Goal: Learn about a topic: Learn about a topic

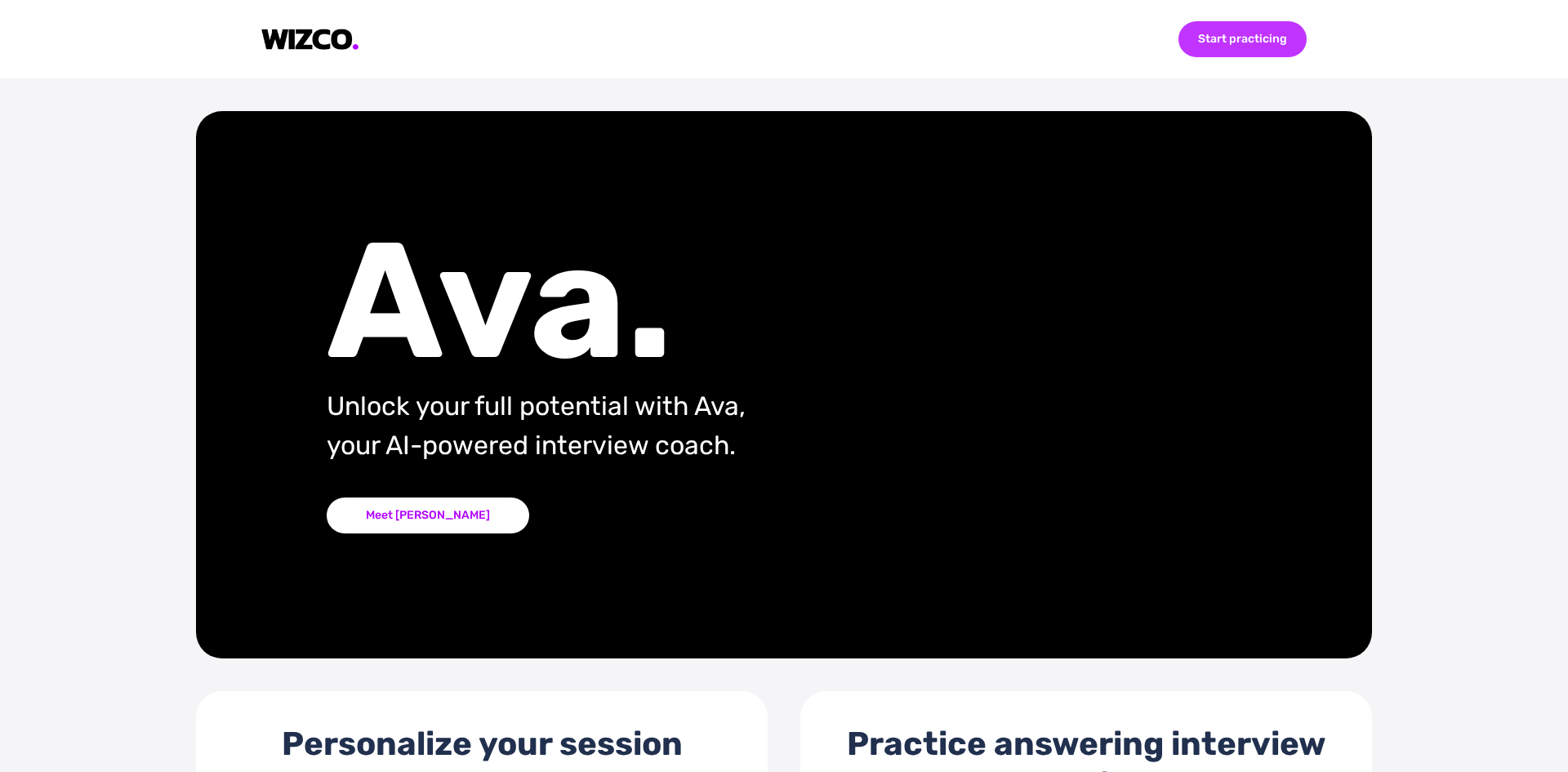
click at [1213, 40] on div "Start practicing" at bounding box center [1243, 38] width 129 height 36
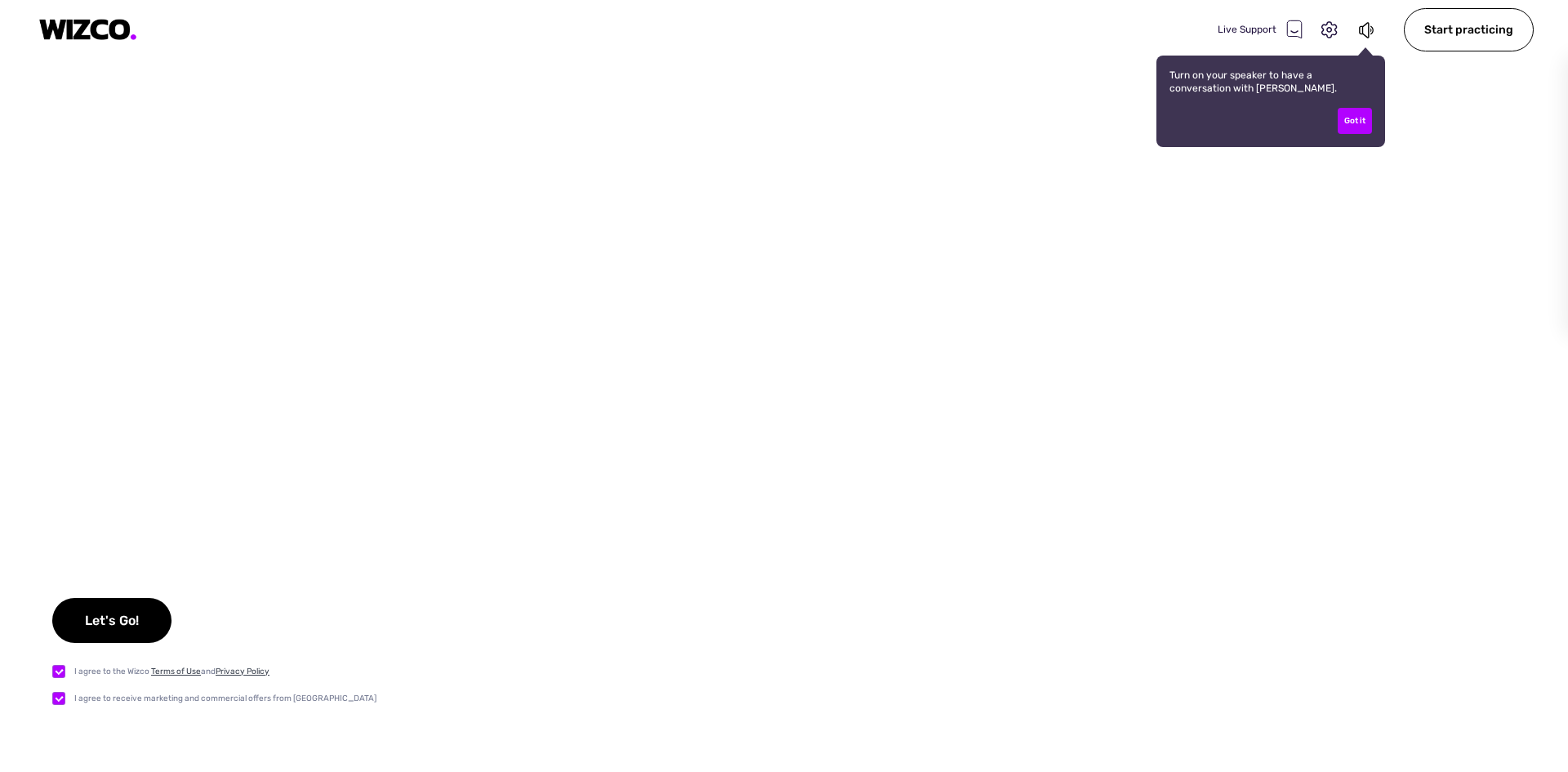
checkbox input "true"
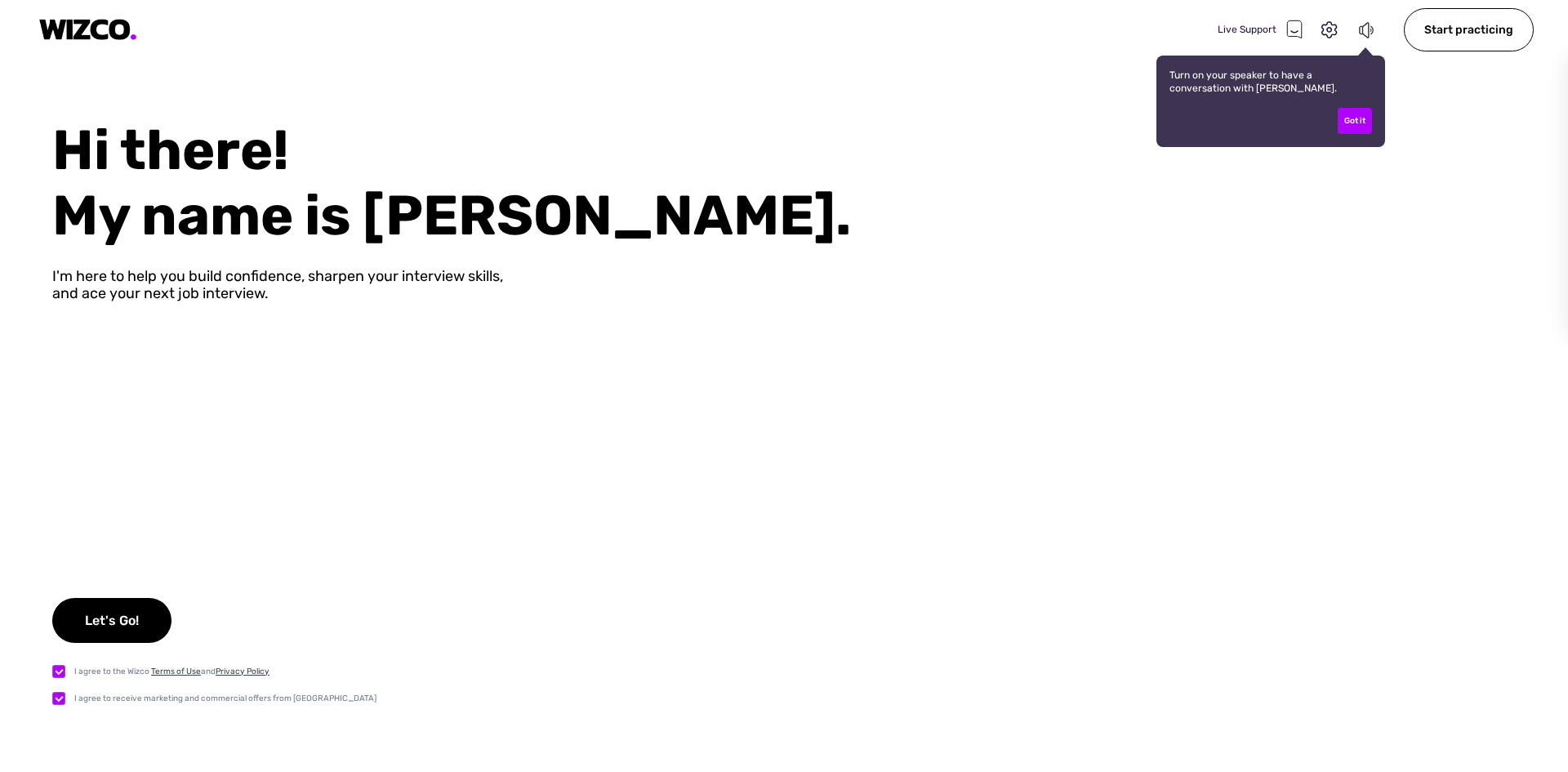
click at [1371, 34] on icon at bounding box center [1368, 29] width 18 height 19
click at [1462, 35] on div "Start practicing" at bounding box center [1470, 30] width 130 height 43
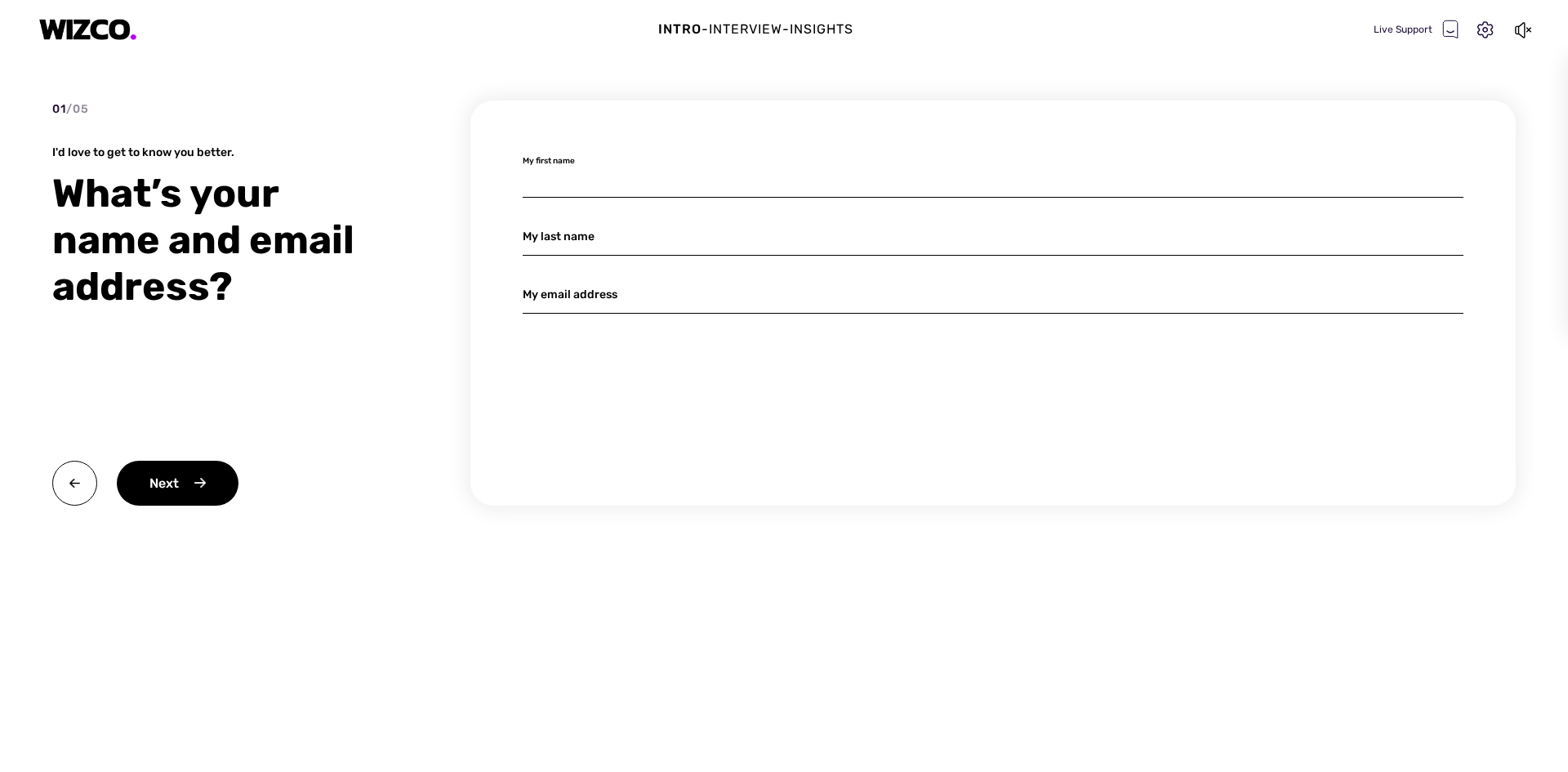
click at [775, 180] on input at bounding box center [993, 179] width 941 height 38
type input "Gaurav"
click at [573, 242] on input at bounding box center [993, 236] width 941 height 38
type input "jadhav"
click at [551, 302] on input at bounding box center [993, 295] width 941 height 38
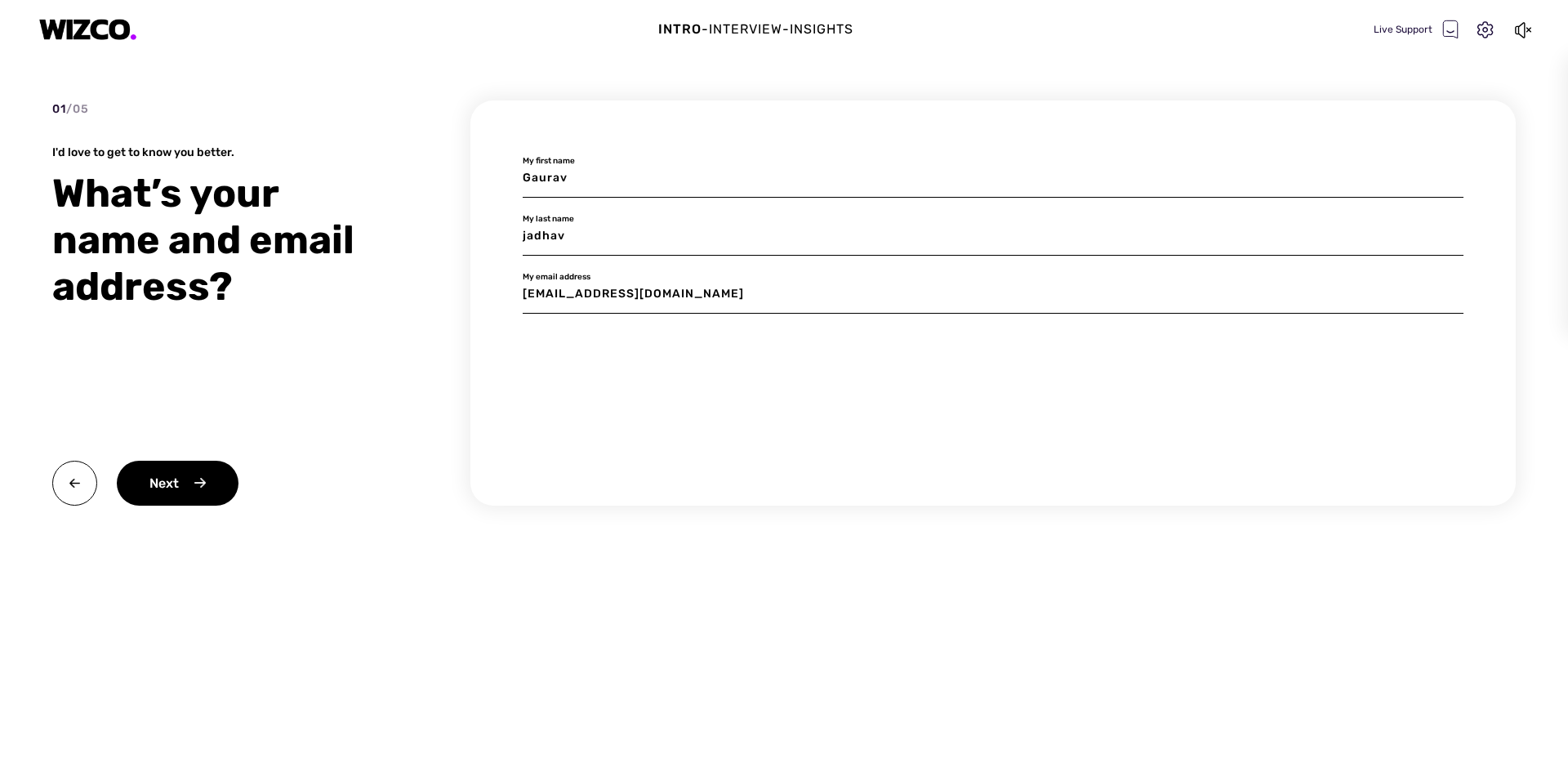
type input "[EMAIL_ADDRESS][DOMAIN_NAME]"
click at [161, 485] on div "Next" at bounding box center [178, 483] width 122 height 45
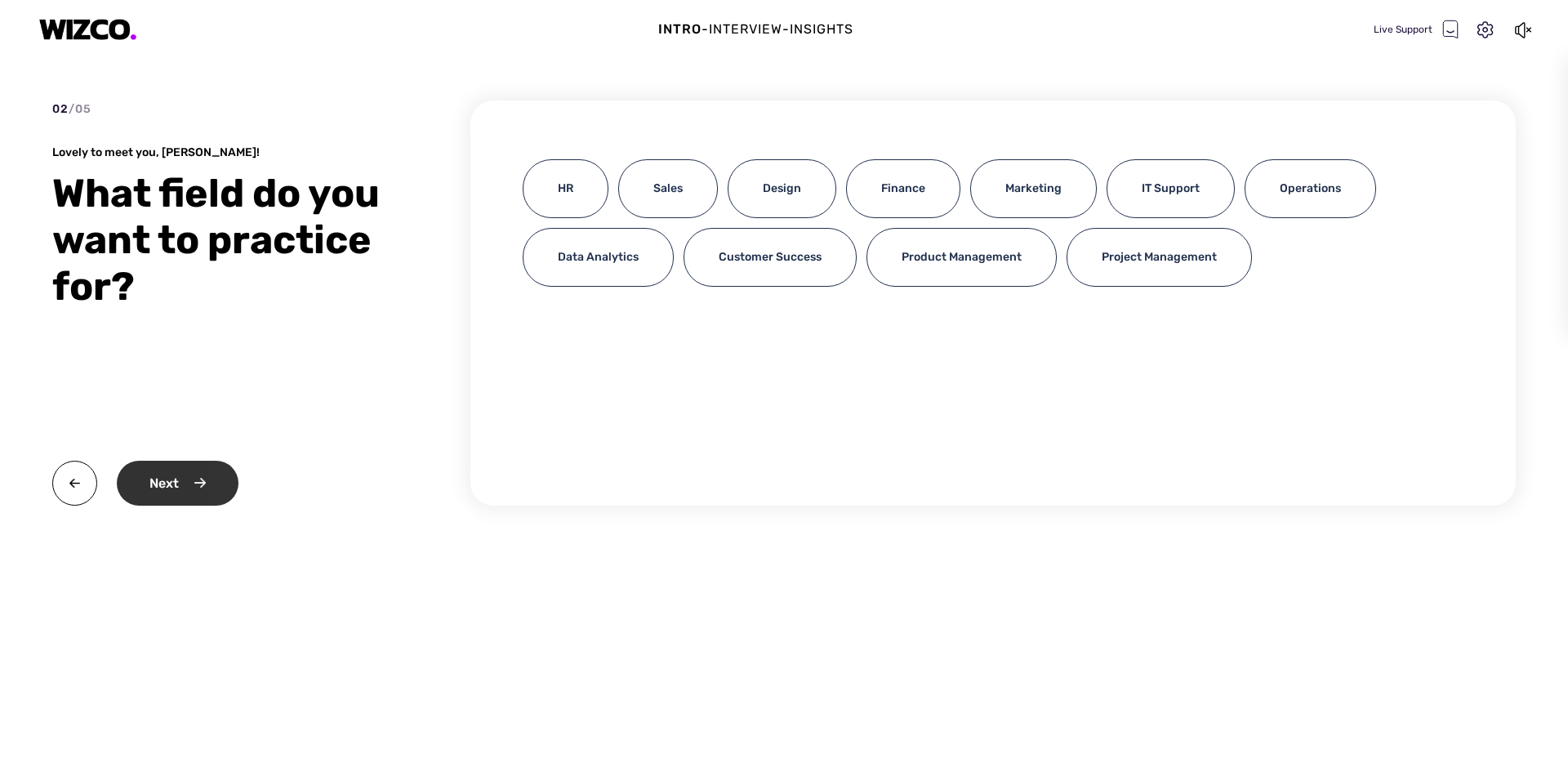
click at [198, 487] on div "Next" at bounding box center [178, 483] width 122 height 45
